Goal: Find contact information: Find contact information

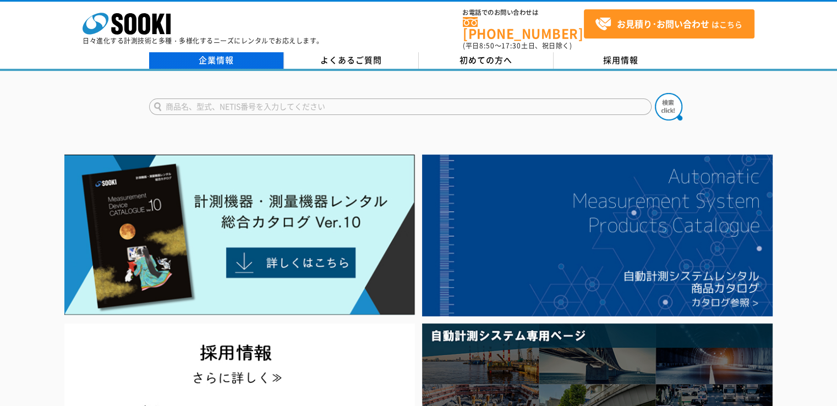
click at [216, 52] on link "企業情報" at bounding box center [216, 60] width 135 height 17
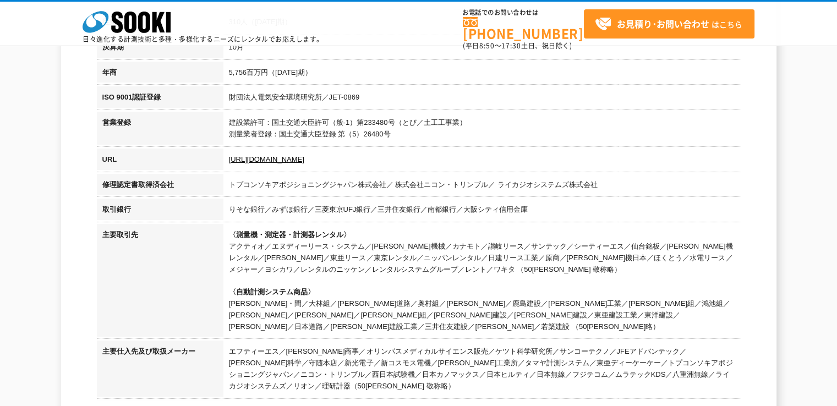
scroll to position [330, 0]
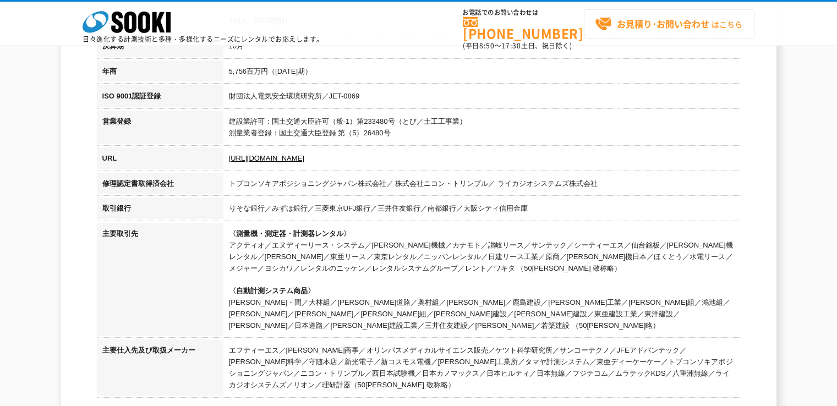
click at [634, 16] on span "お見積り･お問い合わせ はこちら" at bounding box center [668, 24] width 147 height 17
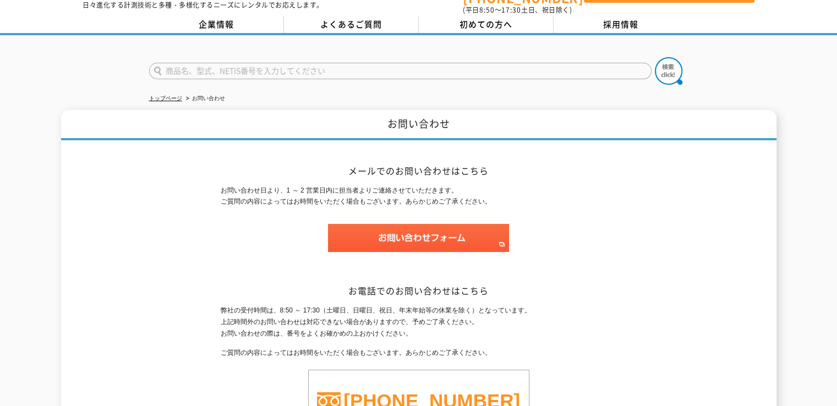
scroll to position [55, 0]
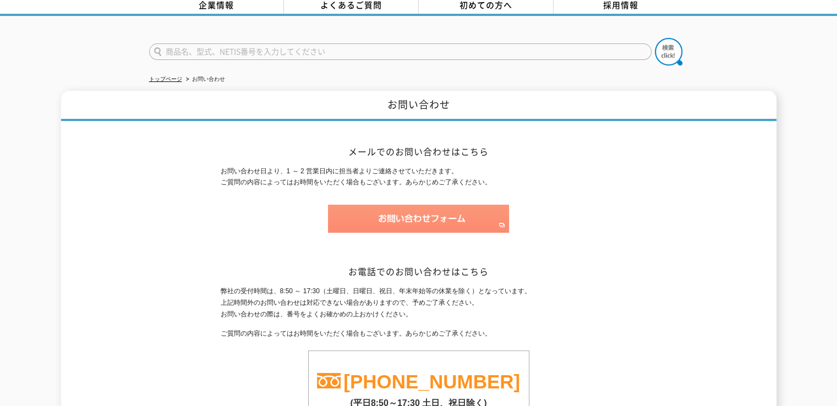
click at [375, 217] on img at bounding box center [418, 219] width 181 height 28
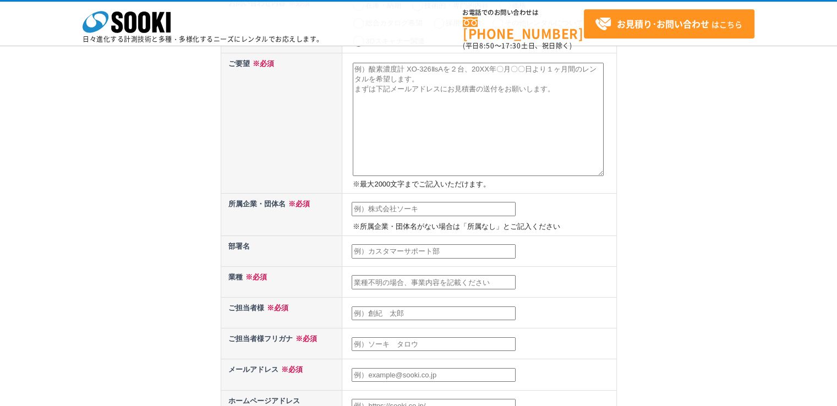
scroll to position [165, 0]
